Goal: Task Accomplishment & Management: Manage account settings

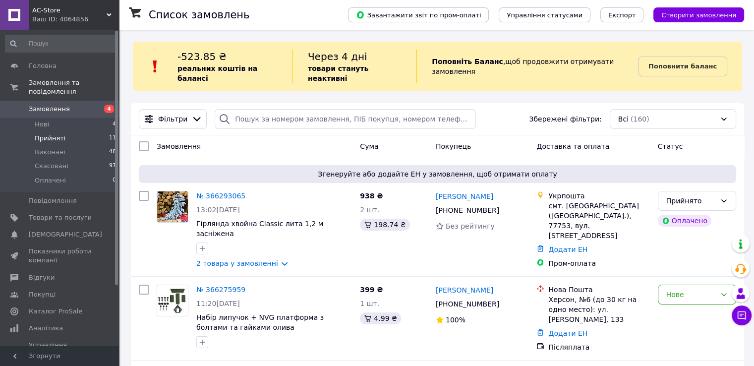
click at [39, 134] on span "Прийняті" at bounding box center [50, 138] width 31 height 9
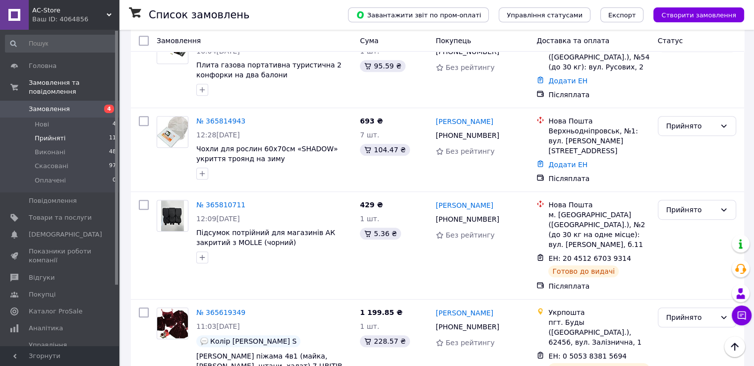
scroll to position [595, 0]
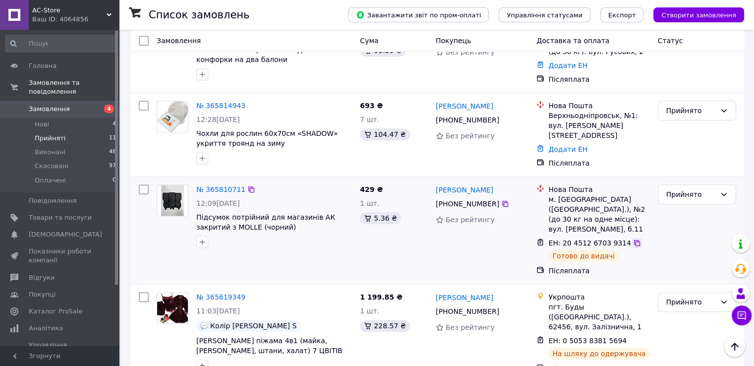
click at [633, 239] on icon at bounding box center [637, 243] width 8 height 8
click at [502, 201] on icon at bounding box center [505, 204] width 6 height 6
click at [127, 307] on div "Список замовлень Завантажити звіт по пром-оплаті Управління статусами Експорт С…" at bounding box center [437, 72] width 633 height 1275
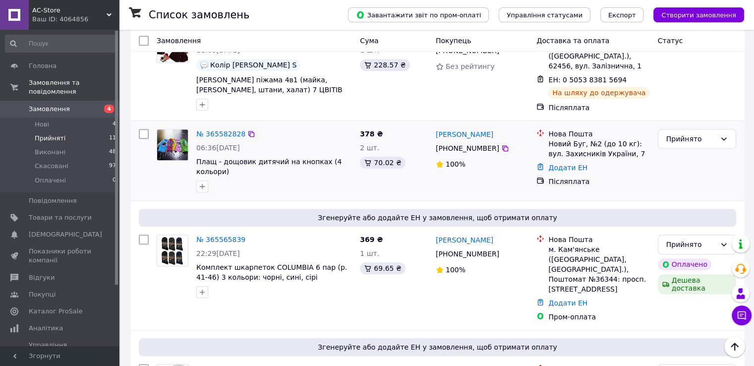
scroll to position [858, 0]
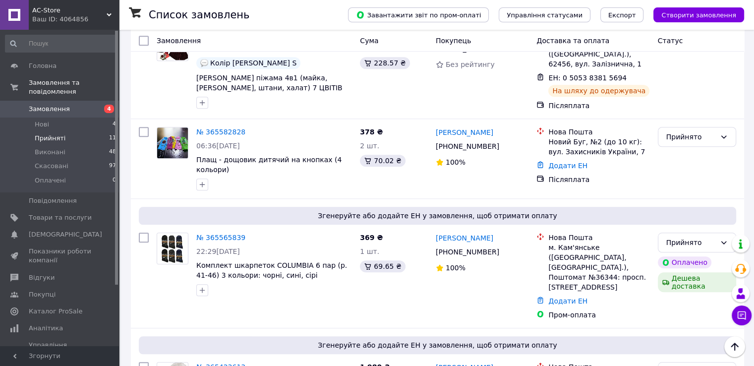
click at [51, 9] on span "AC-Store" at bounding box center [69, 10] width 74 height 9
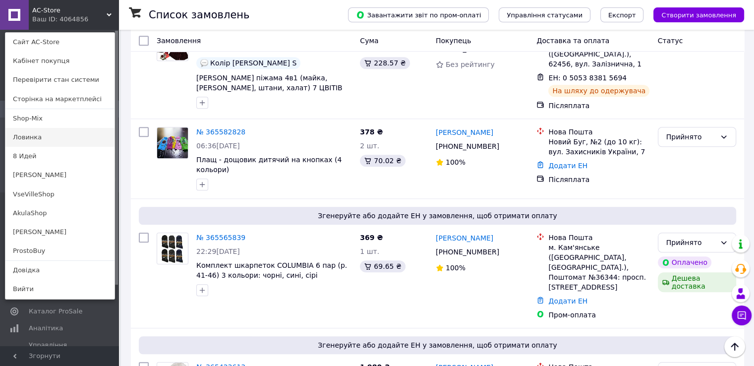
click at [39, 135] on link "Ловинка" at bounding box center [59, 137] width 109 height 19
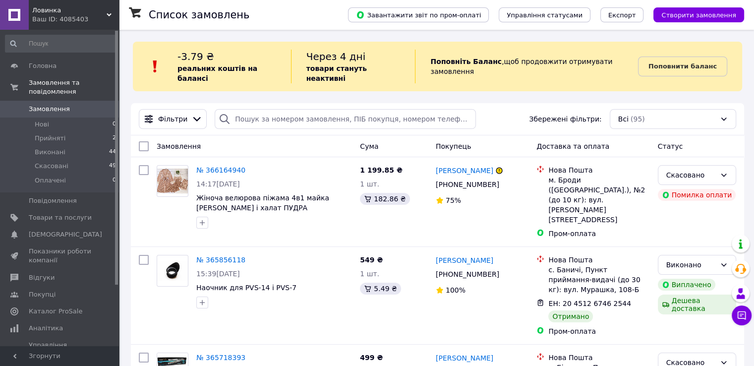
click at [44, 9] on span "Ловинка" at bounding box center [69, 10] width 74 height 9
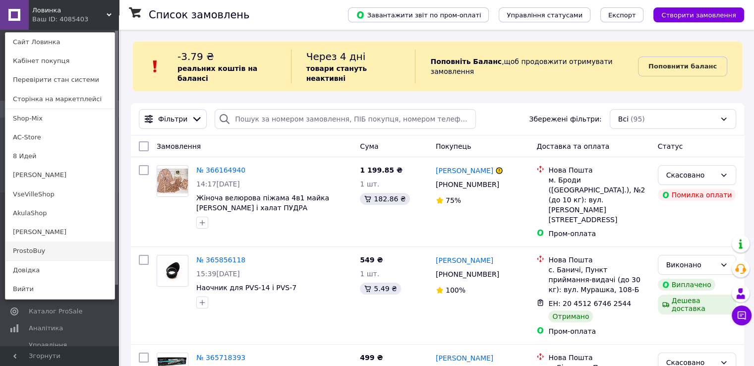
click at [34, 248] on link "ProstoBuy" at bounding box center [59, 250] width 109 height 19
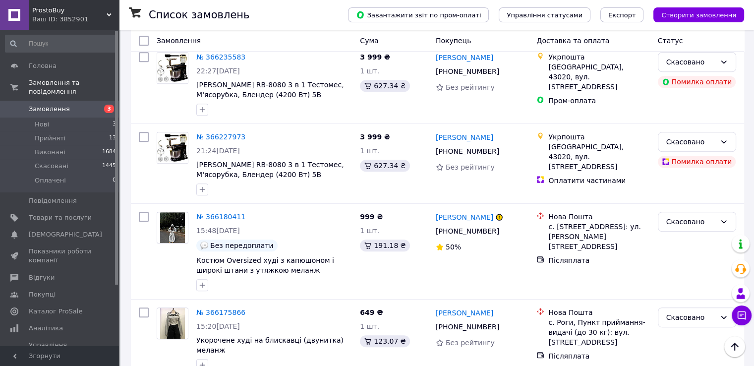
scroll to position [496, 0]
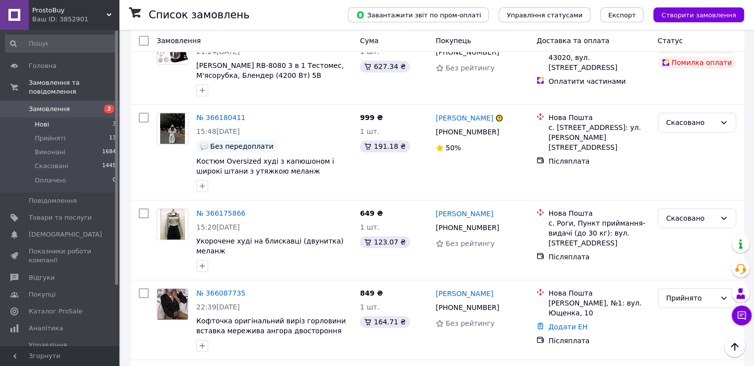
click at [49, 117] on li "Нові 3" at bounding box center [61, 124] width 122 height 14
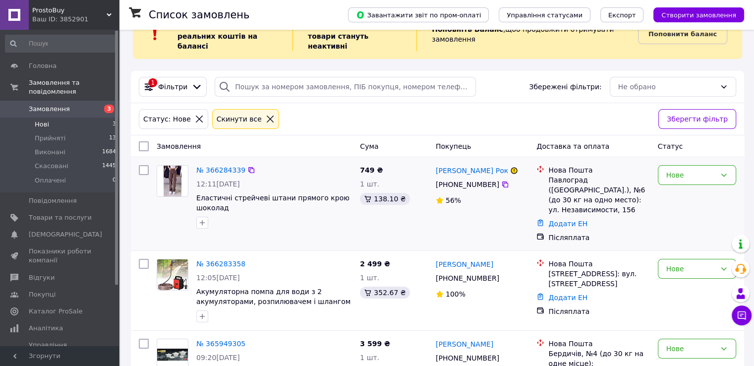
scroll to position [50, 0]
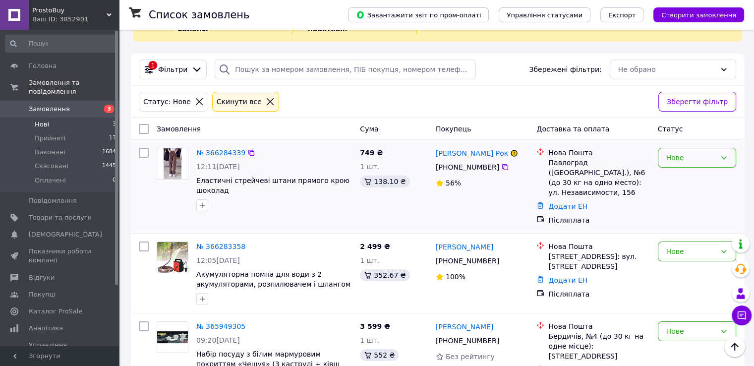
click at [692, 152] on div "Нове" at bounding box center [691, 157] width 50 height 11
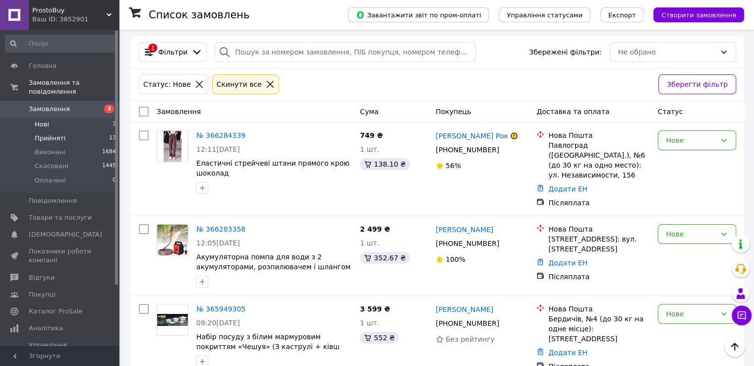
click at [52, 134] on span "Прийняті" at bounding box center [50, 138] width 31 height 9
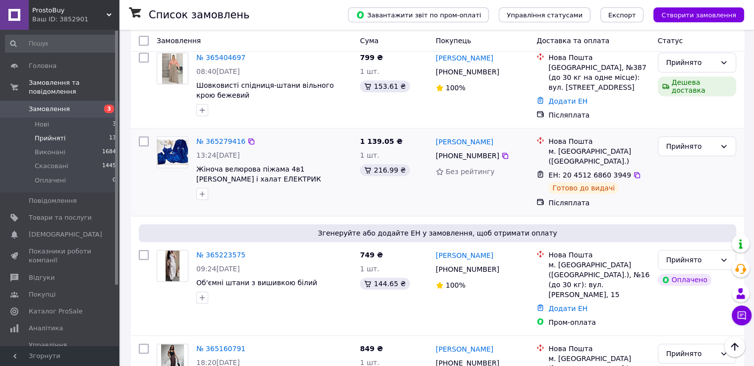
scroll to position [973, 0]
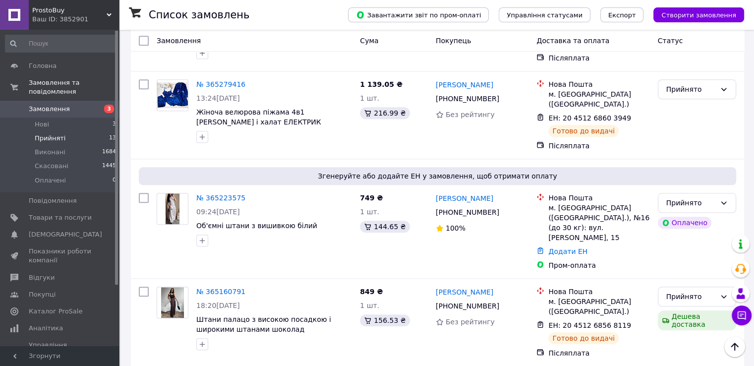
click at [47, 10] on span "ProstoBuy" at bounding box center [69, 10] width 74 height 9
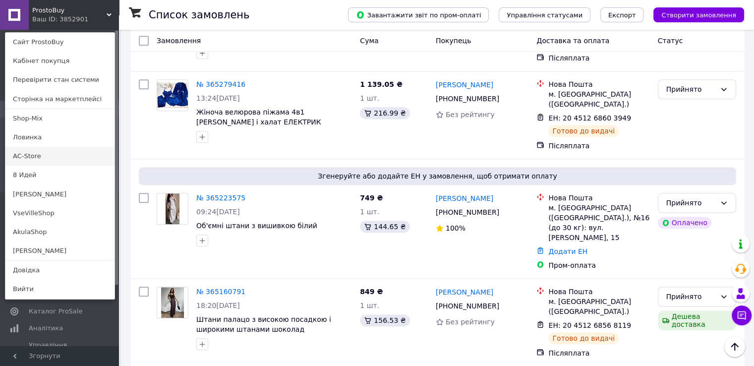
click at [41, 154] on link "AC-Store" at bounding box center [59, 156] width 109 height 19
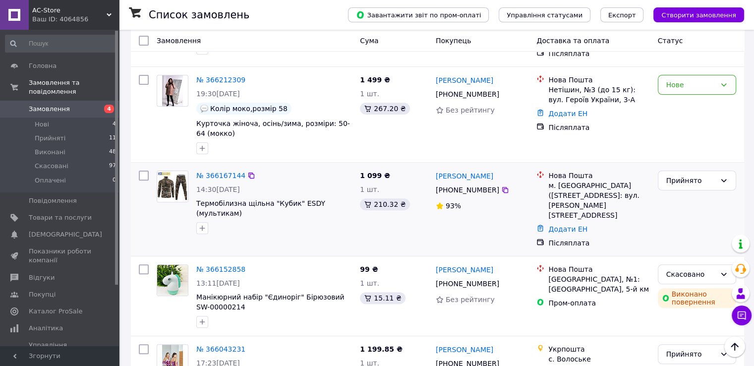
scroll to position [347, 0]
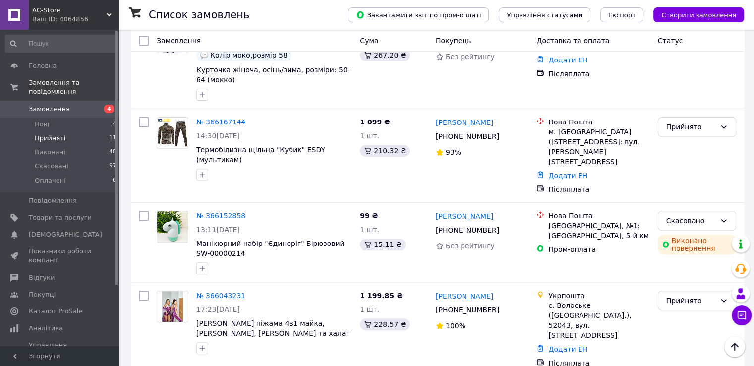
click at [48, 134] on span "Прийняті" at bounding box center [50, 138] width 31 height 9
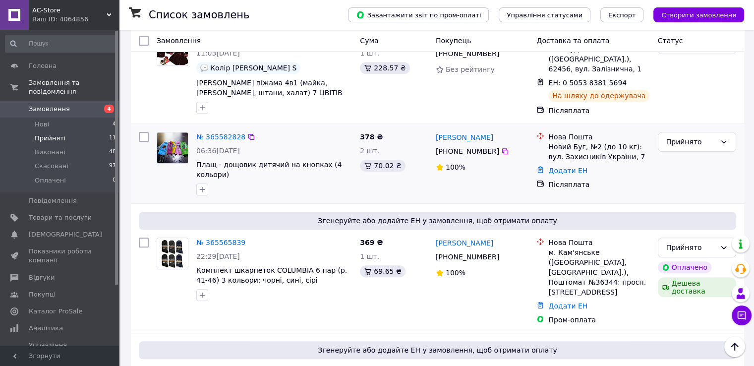
scroll to position [858, 0]
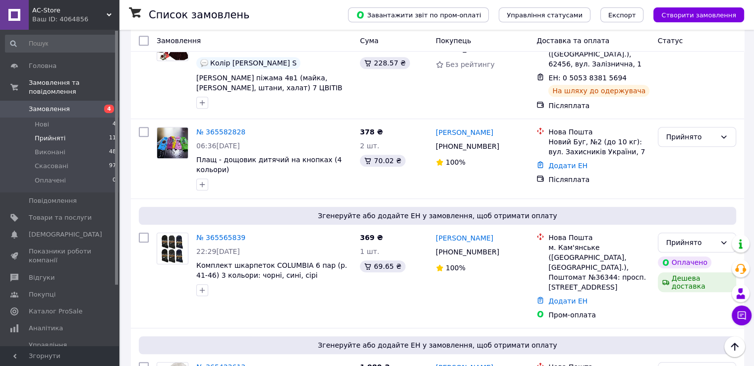
click at [42, 8] on span "AC-Store" at bounding box center [69, 10] width 74 height 9
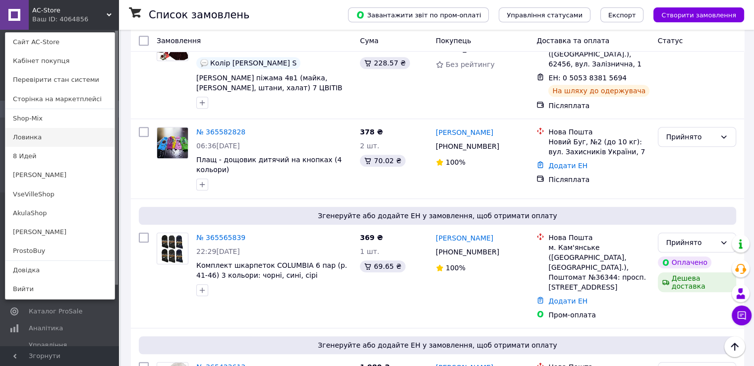
click at [30, 138] on link "Ловинка" at bounding box center [59, 137] width 109 height 19
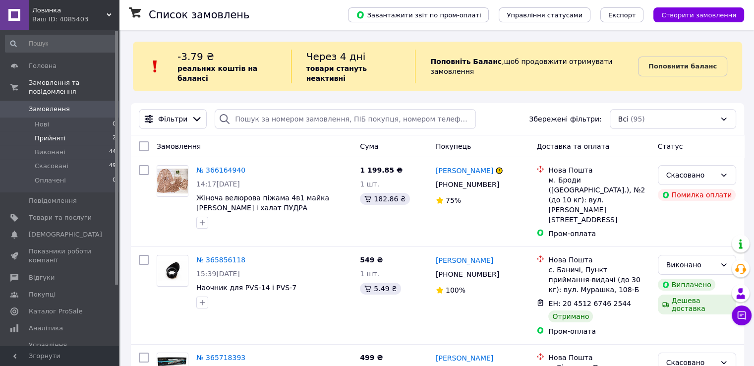
click at [48, 134] on span "Прийняті" at bounding box center [50, 138] width 31 height 9
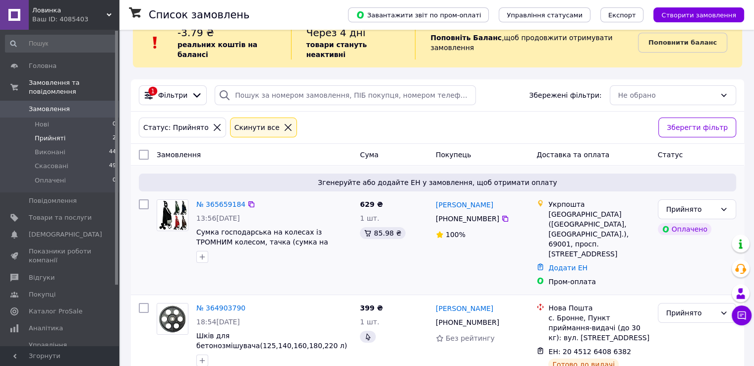
scroll to position [31, 0]
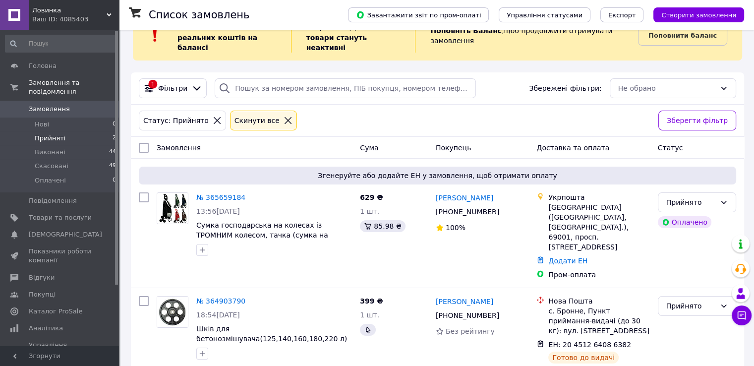
click at [46, 12] on span "Ловинка" at bounding box center [69, 10] width 74 height 9
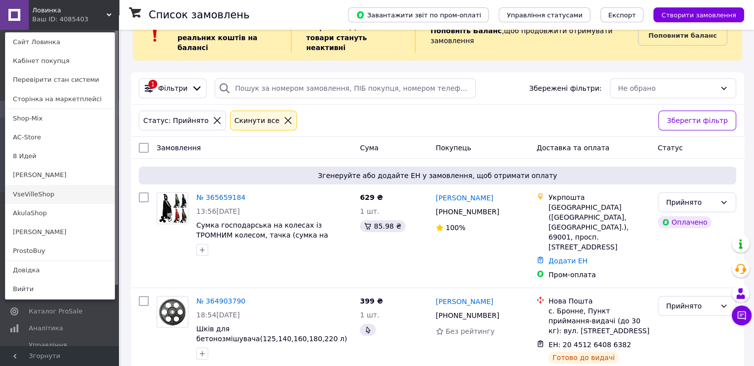
click at [48, 191] on link "VseVilleShop" at bounding box center [59, 194] width 109 height 19
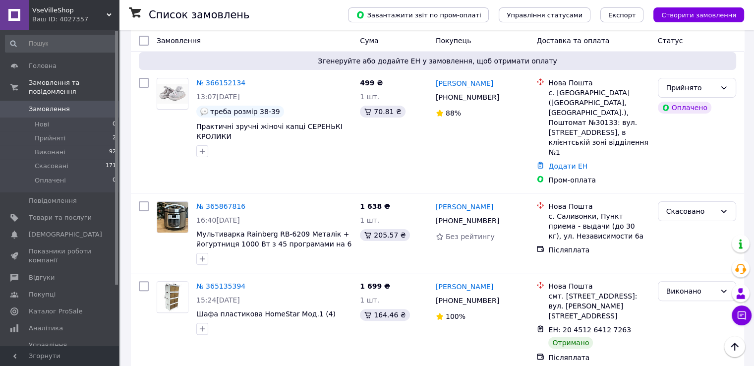
scroll to position [248, 0]
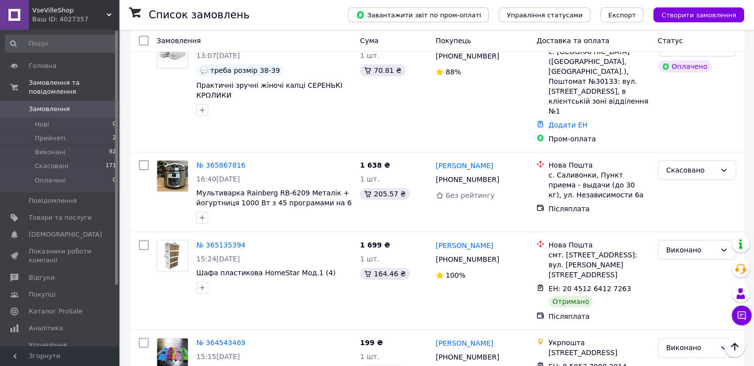
click at [46, 11] on span "VseVilleShop" at bounding box center [69, 10] width 74 height 9
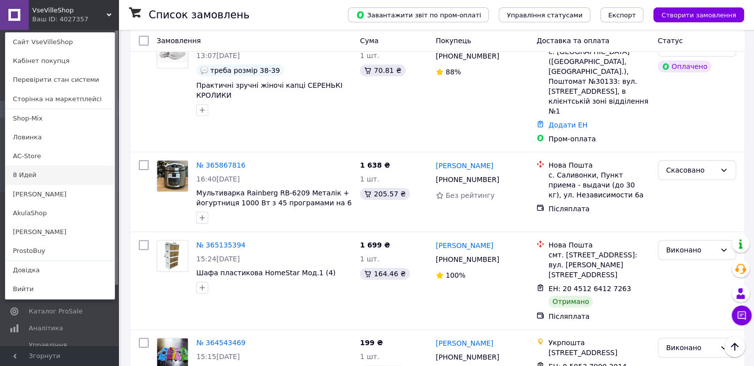
click at [27, 171] on link "8 Идей" at bounding box center [59, 175] width 109 height 19
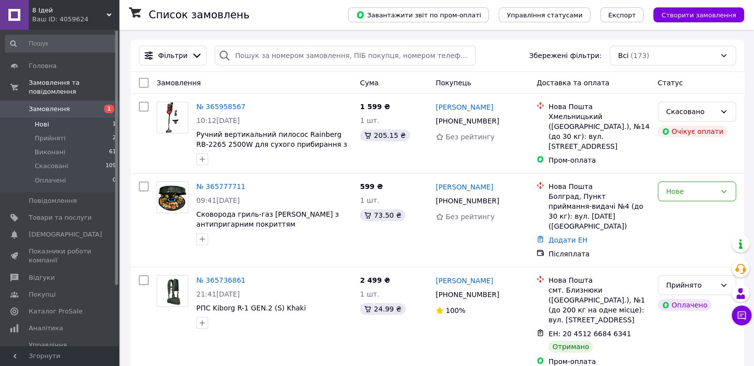
click at [39, 120] on span "Нові" at bounding box center [42, 124] width 14 height 9
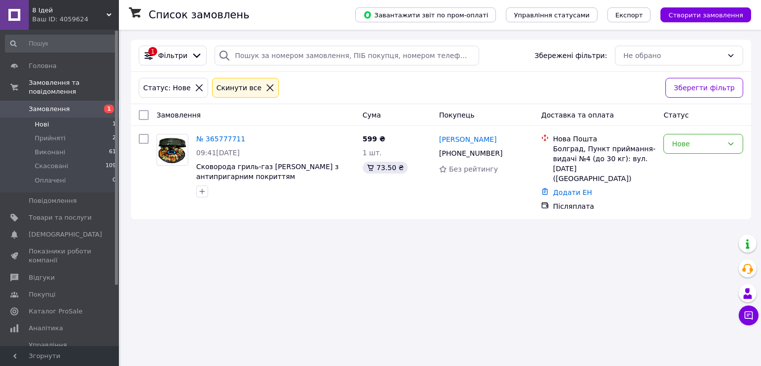
click at [46, 12] on span "8 Ідей" at bounding box center [69, 10] width 74 height 9
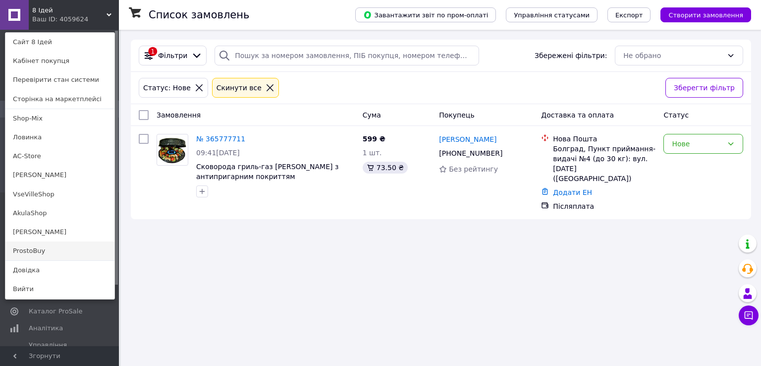
click at [44, 248] on link "ProstoBuy" at bounding box center [59, 250] width 109 height 19
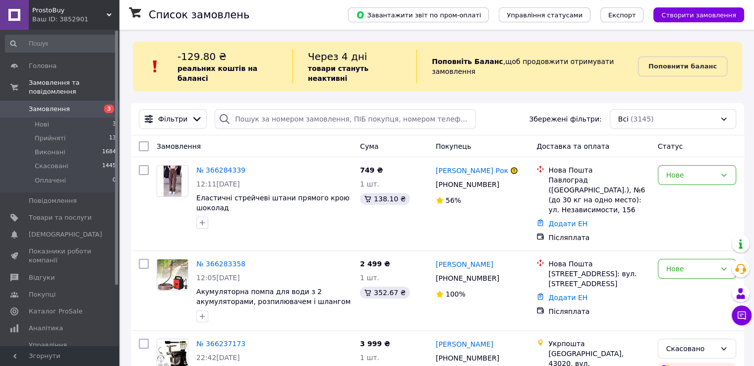
click at [46, 9] on span "ProstoBuy" at bounding box center [69, 10] width 74 height 9
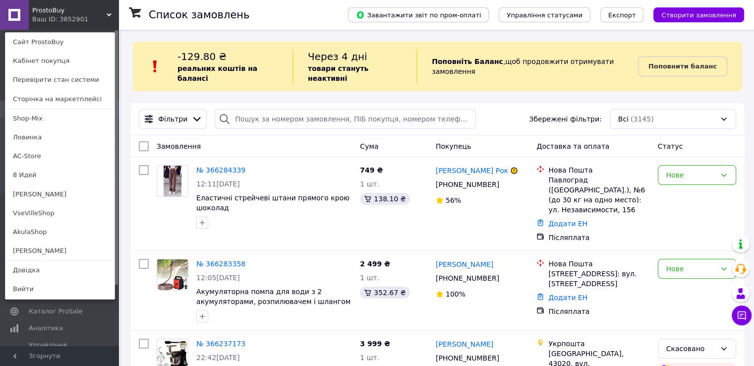
click at [44, 15] on div "Ваш ID: 3852901" at bounding box center [53, 19] width 42 height 9
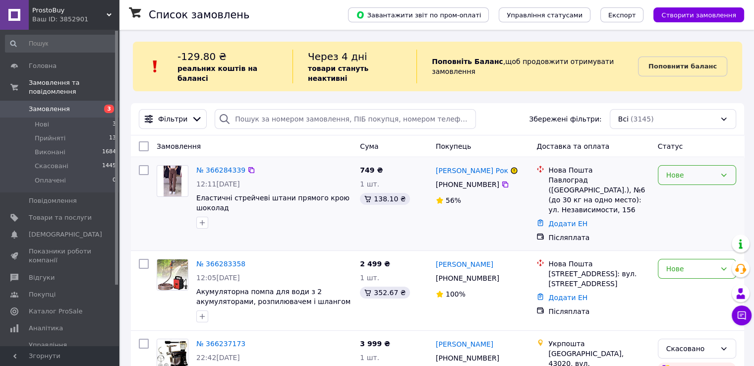
click at [675, 171] on div "Нове" at bounding box center [691, 175] width 50 height 11
click at [675, 221] on li "Скасовано" at bounding box center [696, 223] width 77 height 18
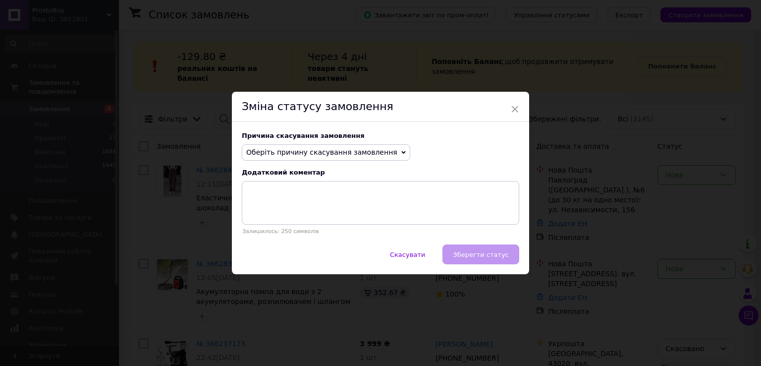
click at [331, 155] on span "Оберіть причину скасування замовлення" at bounding box center [321, 152] width 151 height 8
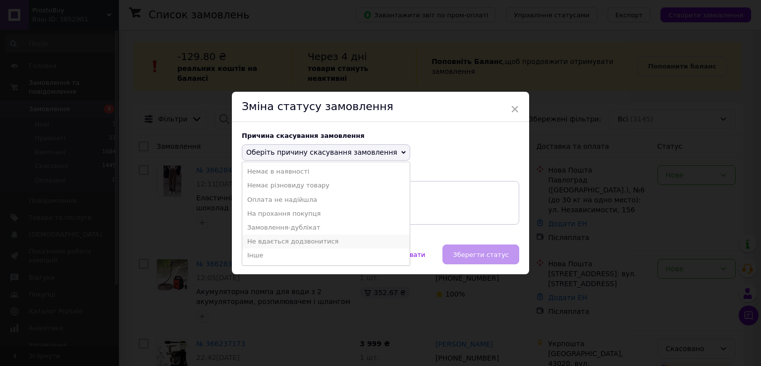
click at [305, 243] on li "Не вдається додзвонитися" at bounding box center [326, 241] width 168 height 14
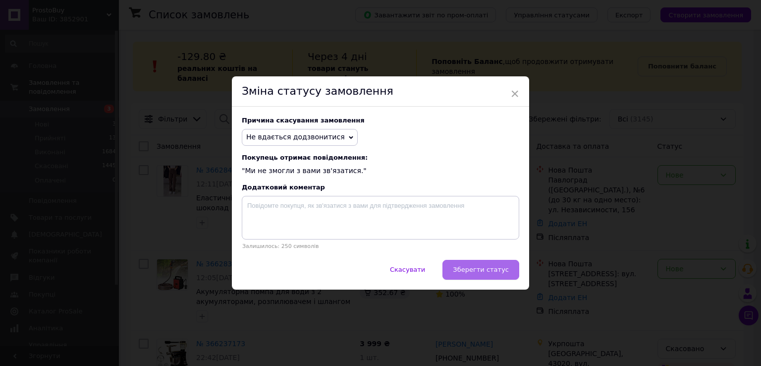
click at [505, 271] on span "Зберегти статус" at bounding box center [481, 269] width 56 height 7
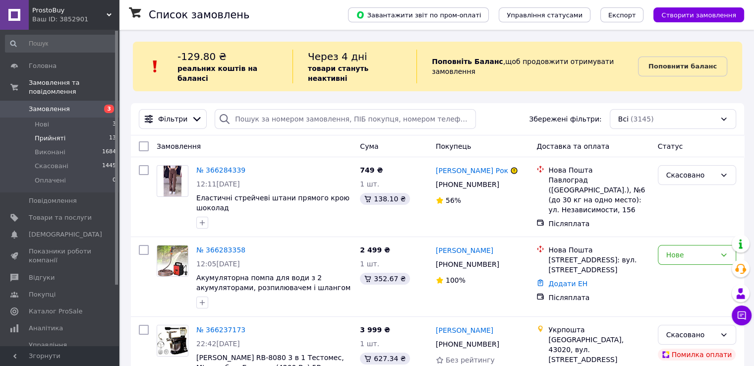
click at [50, 134] on span "Прийняті" at bounding box center [50, 138] width 31 height 9
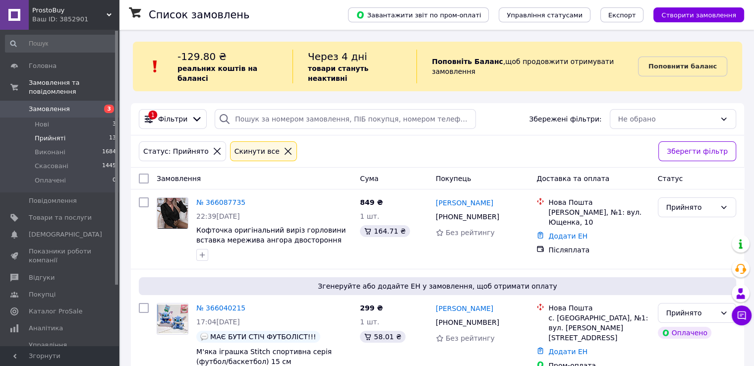
click at [54, 134] on span "Прийняті" at bounding box center [50, 138] width 31 height 9
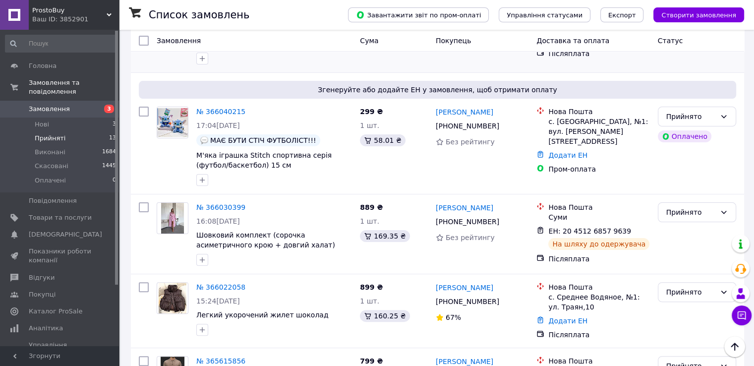
scroll to position [198, 0]
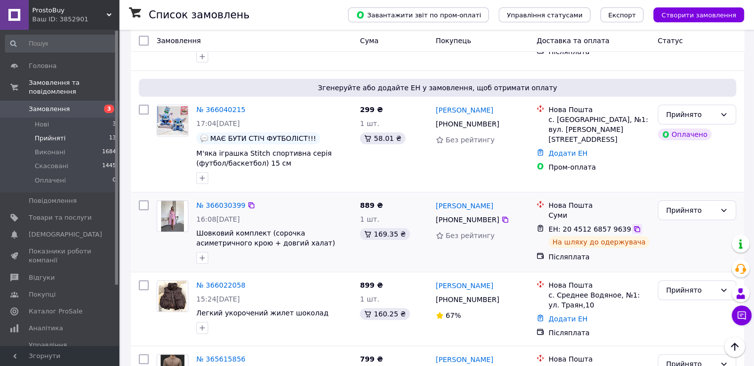
click at [634, 226] on icon at bounding box center [637, 229] width 6 height 6
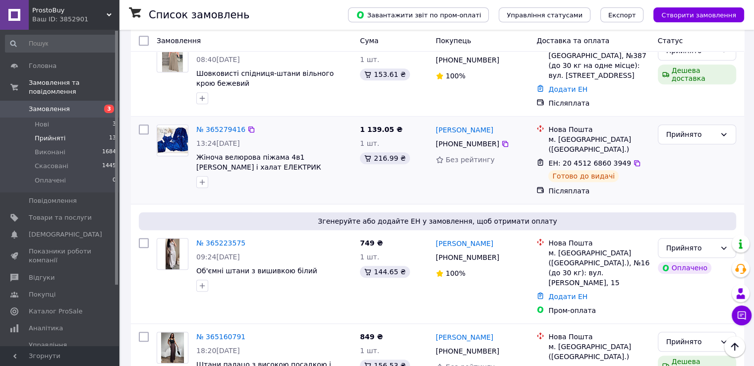
scroll to position [973, 0]
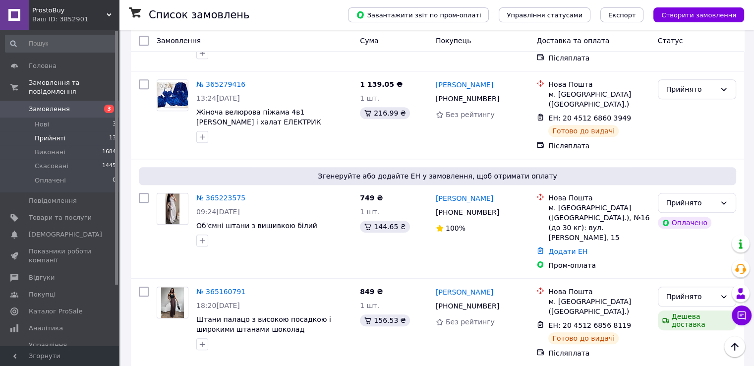
click at [48, 11] on span "ProstoBuy" at bounding box center [69, 10] width 74 height 9
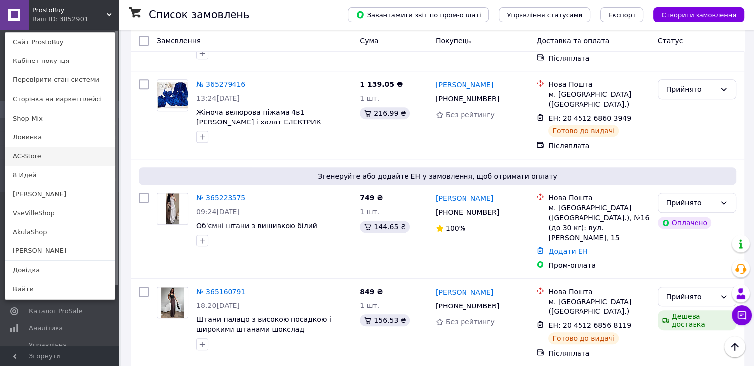
click at [36, 156] on link "AC-Store" at bounding box center [59, 156] width 109 height 19
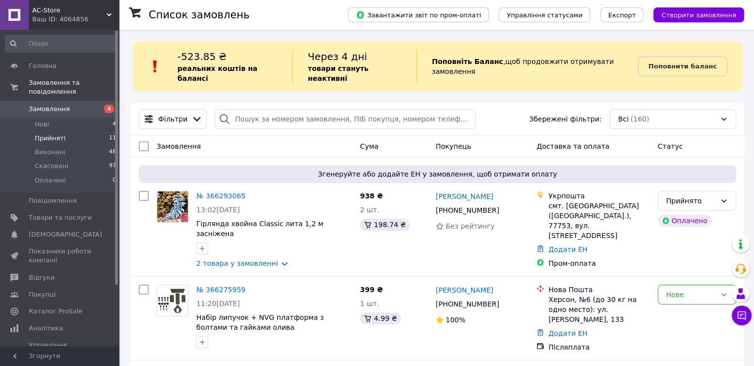
click at [48, 134] on span "Прийняті" at bounding box center [50, 138] width 31 height 9
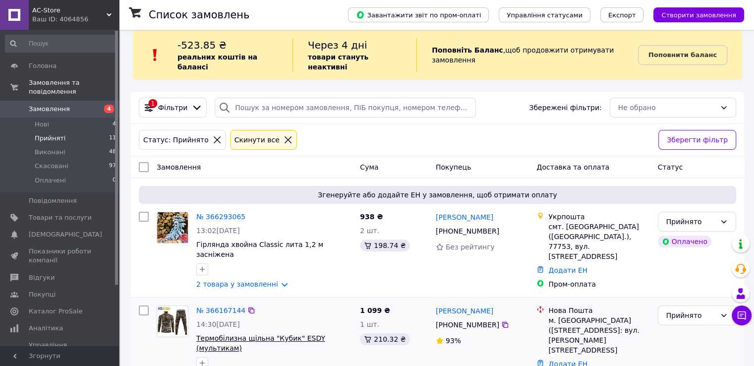
scroll to position [99, 0]
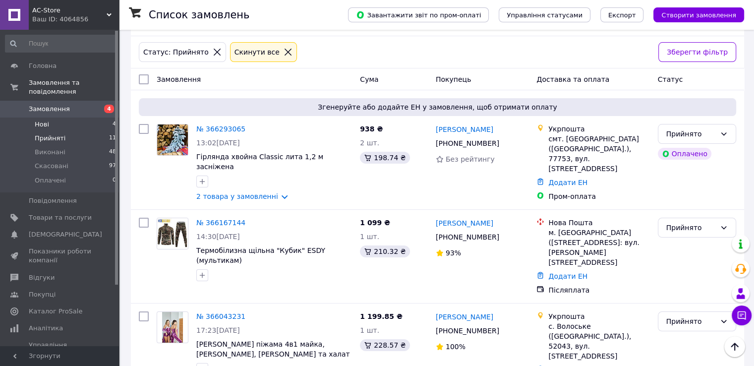
click at [39, 120] on span "Нові" at bounding box center [42, 124] width 14 height 9
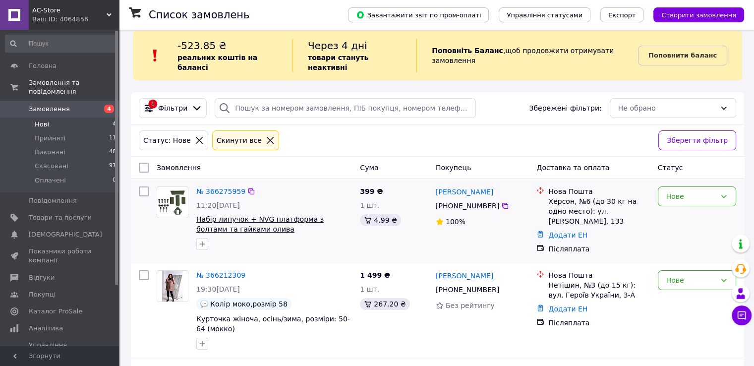
scroll to position [157, 0]
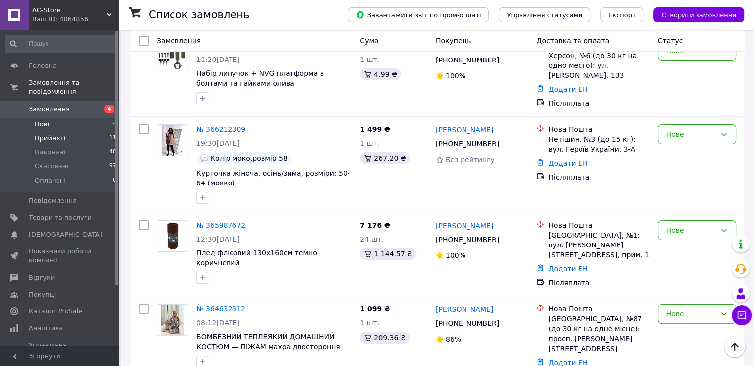
click at [48, 134] on span "Прийняті" at bounding box center [50, 138] width 31 height 9
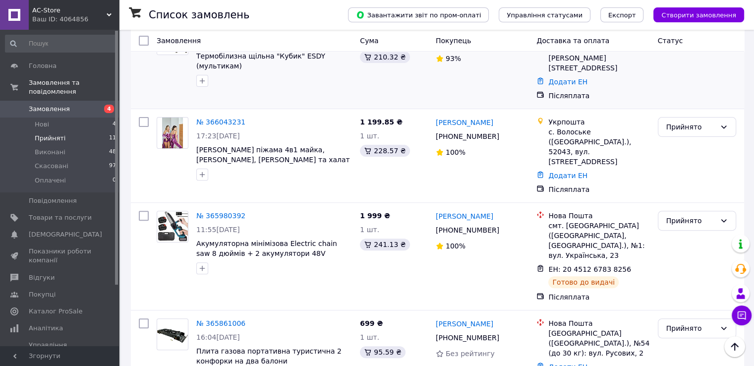
scroll to position [297, 0]
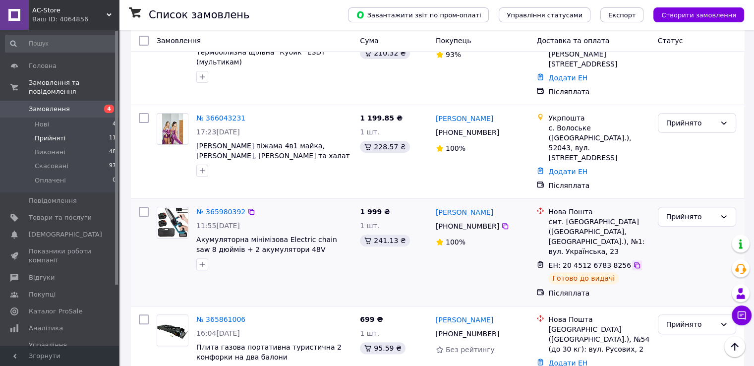
click at [634, 262] on icon at bounding box center [637, 265] width 6 height 6
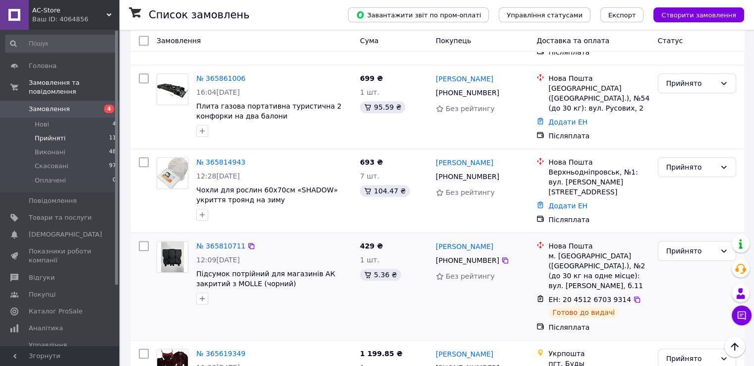
scroll to position [595, 0]
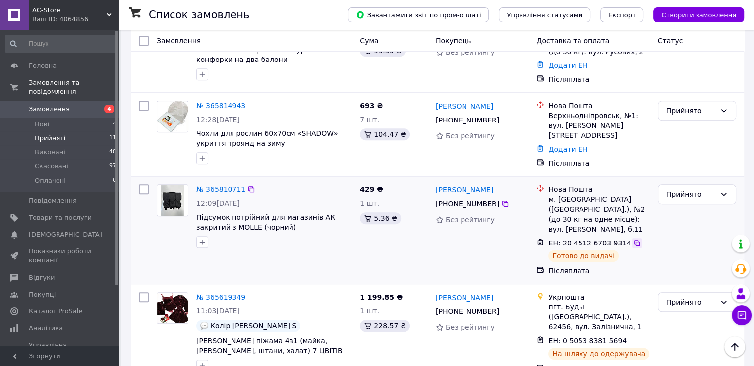
click at [633, 239] on icon at bounding box center [637, 243] width 8 height 8
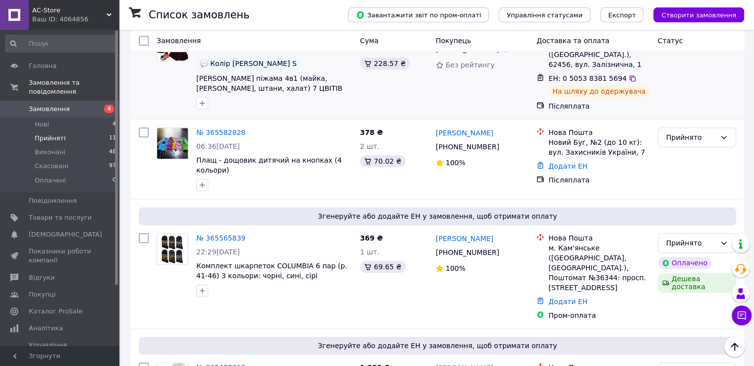
scroll to position [858, 0]
click at [49, 10] on span "AC-Store" at bounding box center [69, 10] width 74 height 9
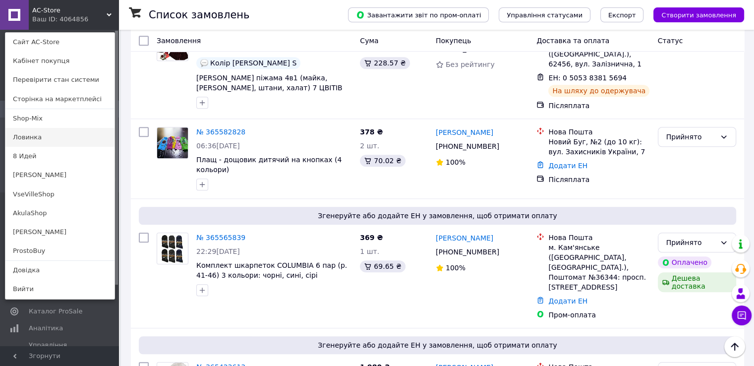
click at [39, 137] on link "Ловинка" at bounding box center [59, 137] width 109 height 19
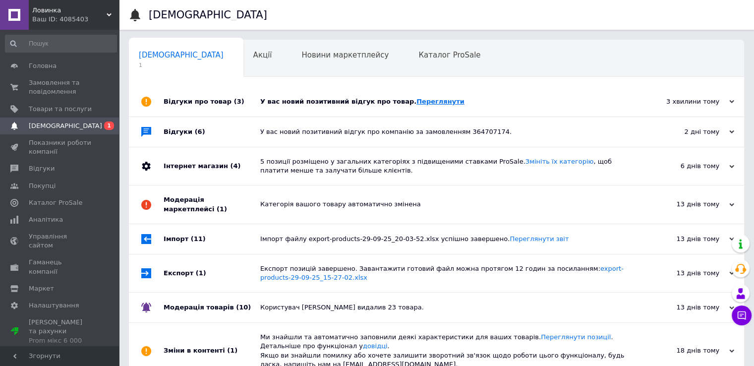
click at [416, 102] on link "Переглянути" at bounding box center [440, 101] width 48 height 7
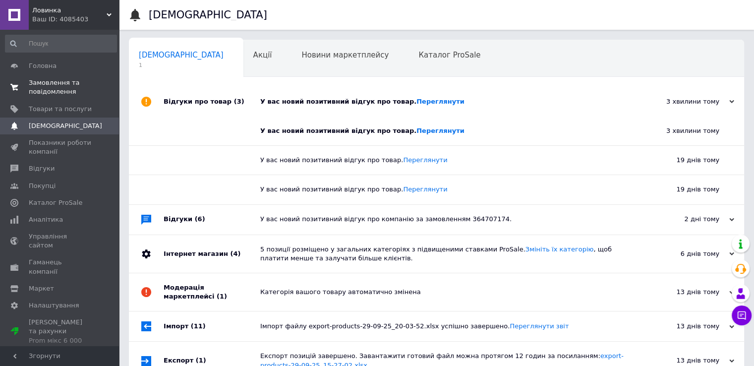
click at [50, 81] on span "Замовлення та повідомлення" at bounding box center [60, 87] width 63 height 18
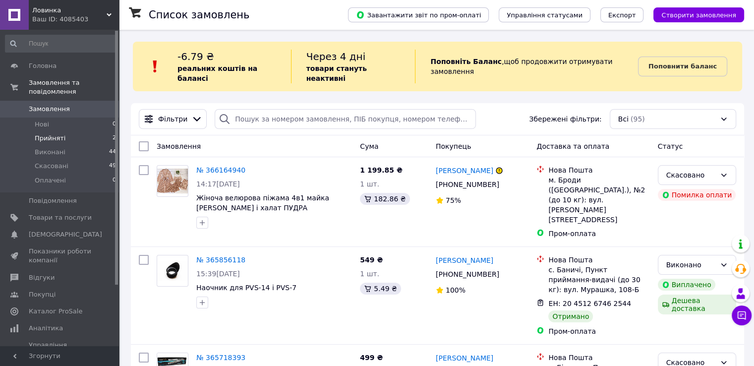
click at [45, 134] on span "Прийняті" at bounding box center [50, 138] width 31 height 9
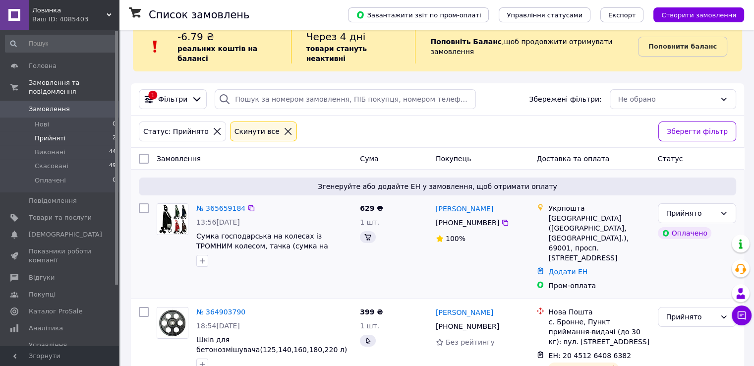
scroll to position [31, 0]
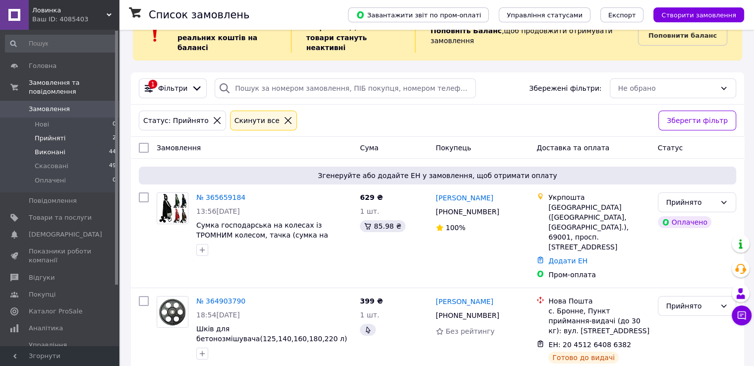
click at [58, 148] on span "Виконані" at bounding box center [50, 152] width 31 height 9
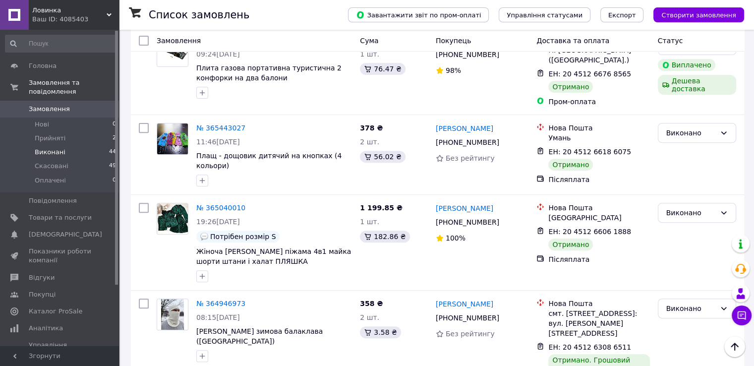
scroll to position [397, 0]
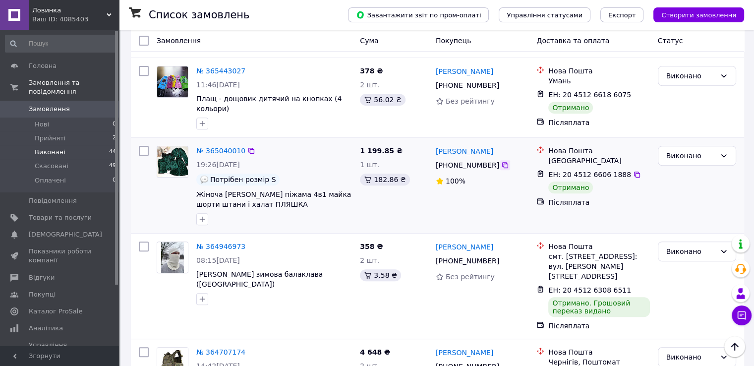
click at [501, 161] on icon at bounding box center [505, 165] width 8 height 8
click at [57, 134] on span "Прийняті" at bounding box center [50, 138] width 31 height 9
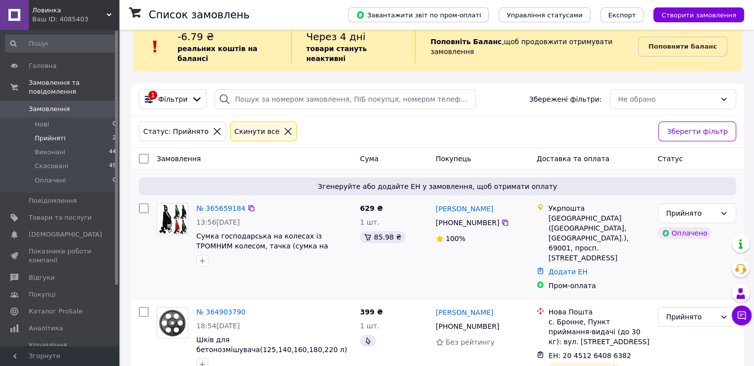
scroll to position [31, 0]
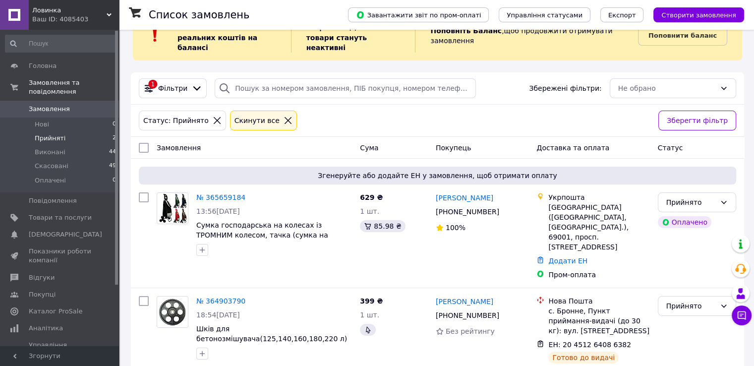
click at [43, 14] on span "Ловинка" at bounding box center [69, 10] width 74 height 9
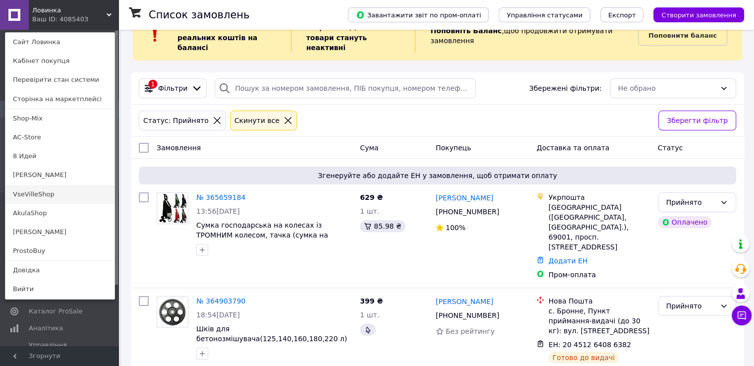
click at [36, 195] on link "VseVilleShop" at bounding box center [59, 194] width 109 height 19
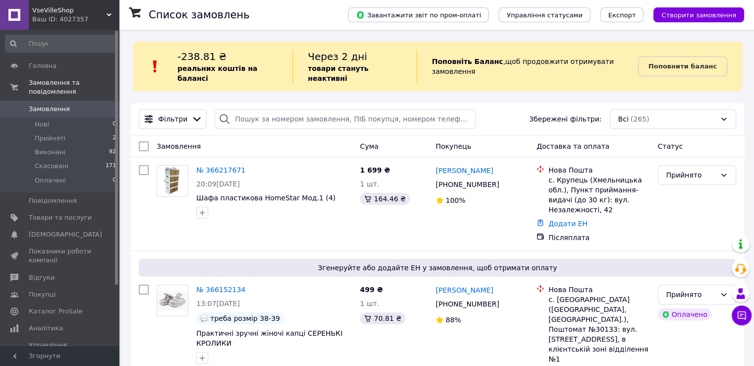
click at [42, 10] on span "VseVilleShop" at bounding box center [69, 10] width 74 height 9
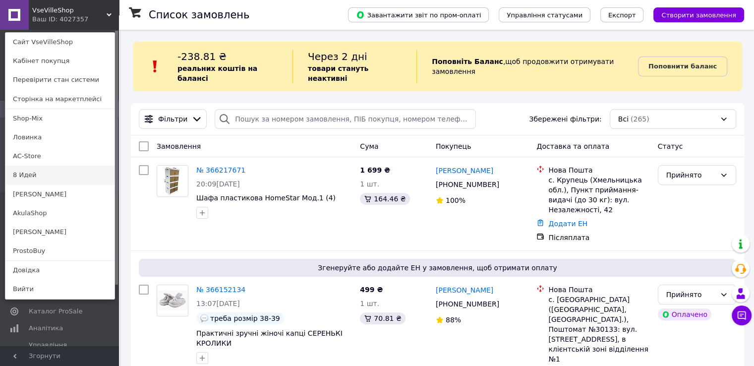
click at [36, 178] on link "8 Идей" at bounding box center [59, 175] width 109 height 19
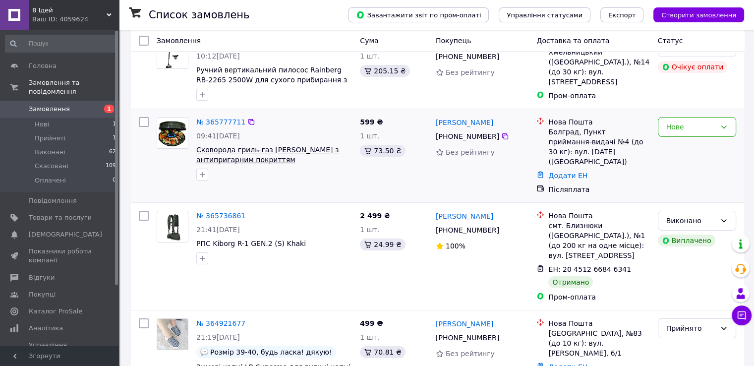
scroll to position [99, 0]
